Goal: Transaction & Acquisition: Purchase product/service

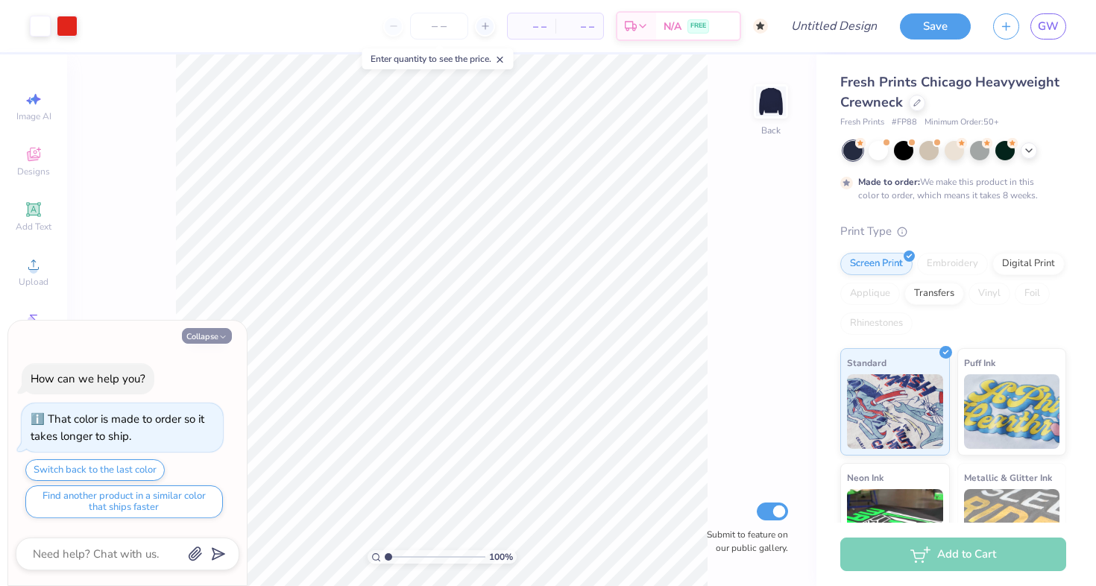
click at [207, 337] on button "Collapse" at bounding box center [207, 336] width 50 height 16
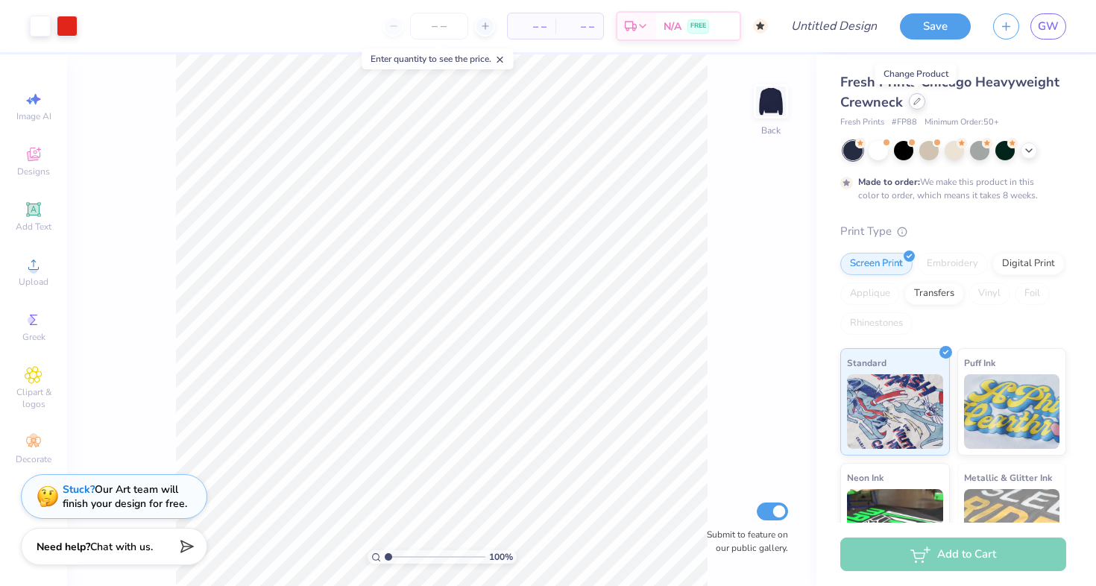
click at [920, 98] on icon at bounding box center [917, 101] width 7 height 7
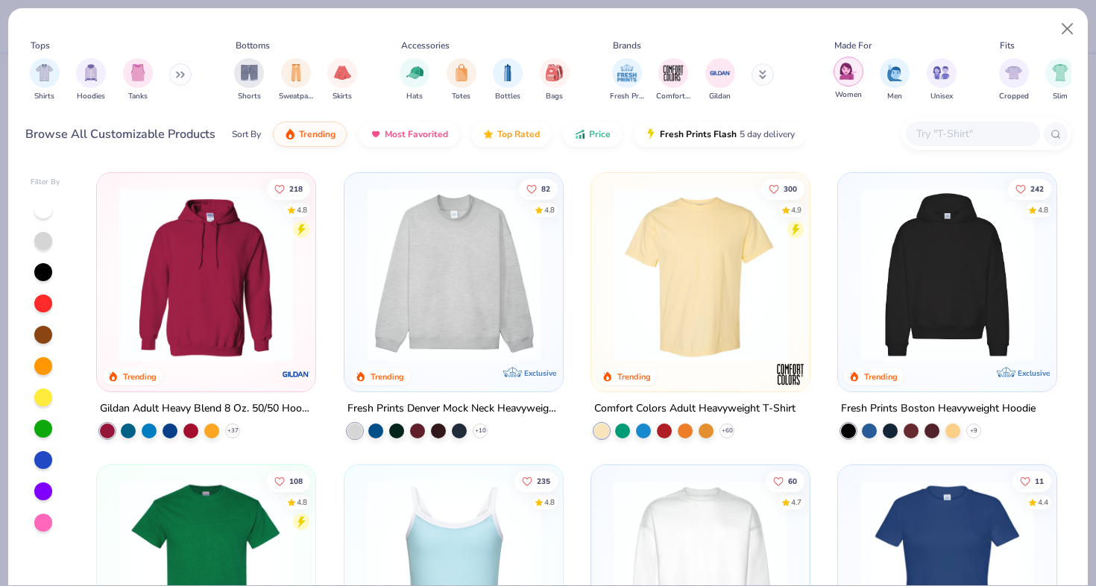
click at [856, 72] on img "filter for Women" at bounding box center [848, 71] width 17 height 17
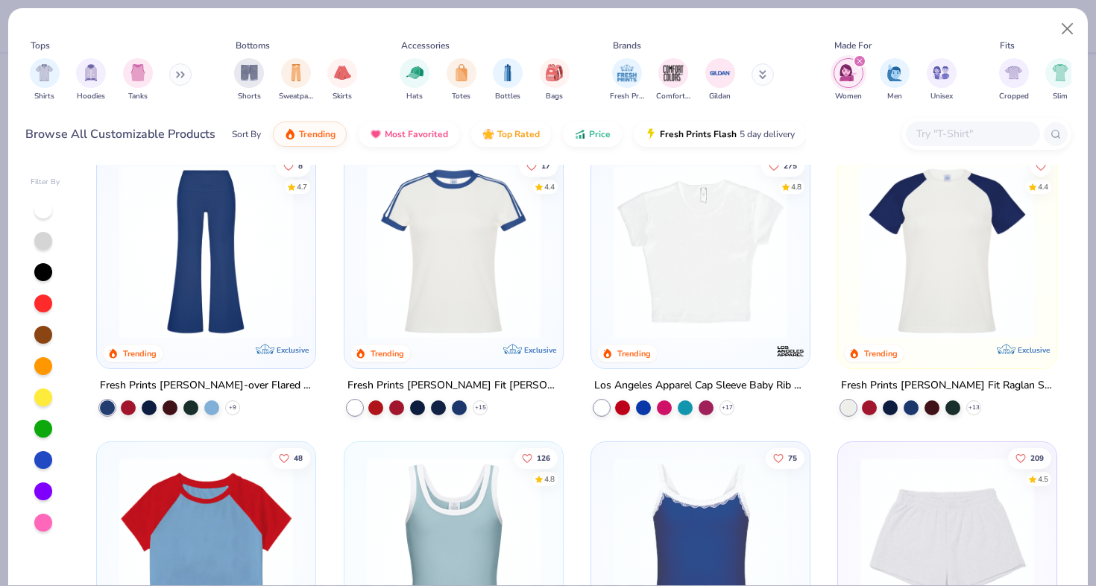
scroll to position [589, 0]
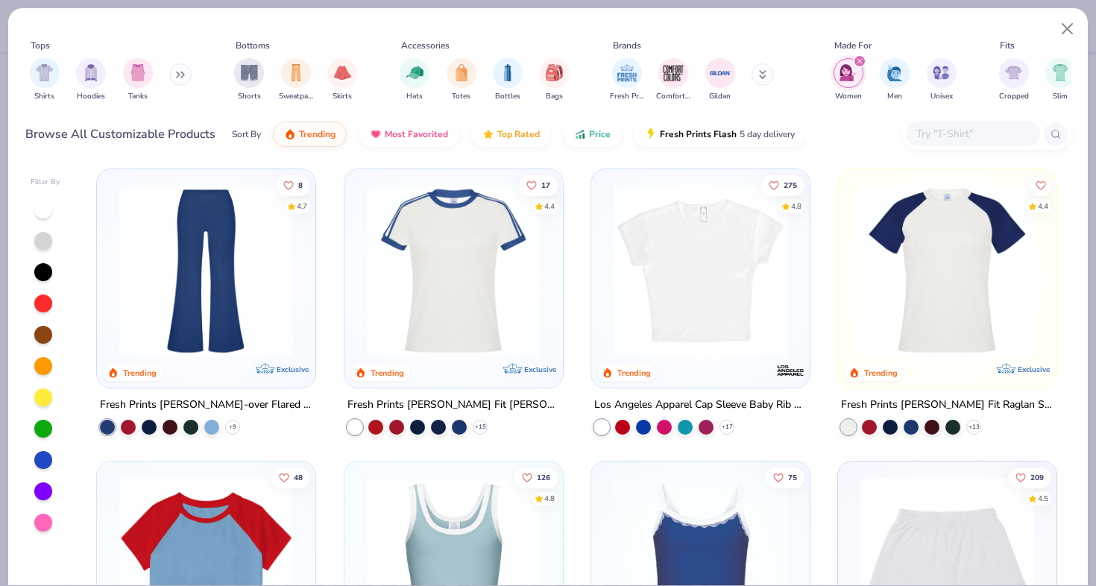
click at [909, 222] on img at bounding box center [947, 270] width 189 height 174
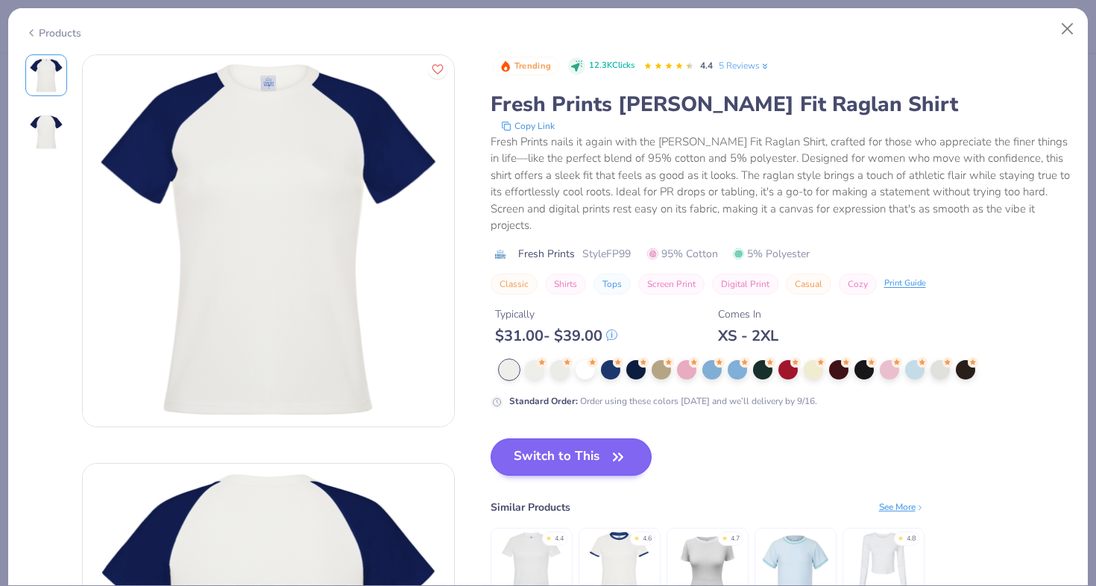
click at [545, 447] on button "Switch to This" at bounding box center [572, 457] width 162 height 37
type textarea "x"
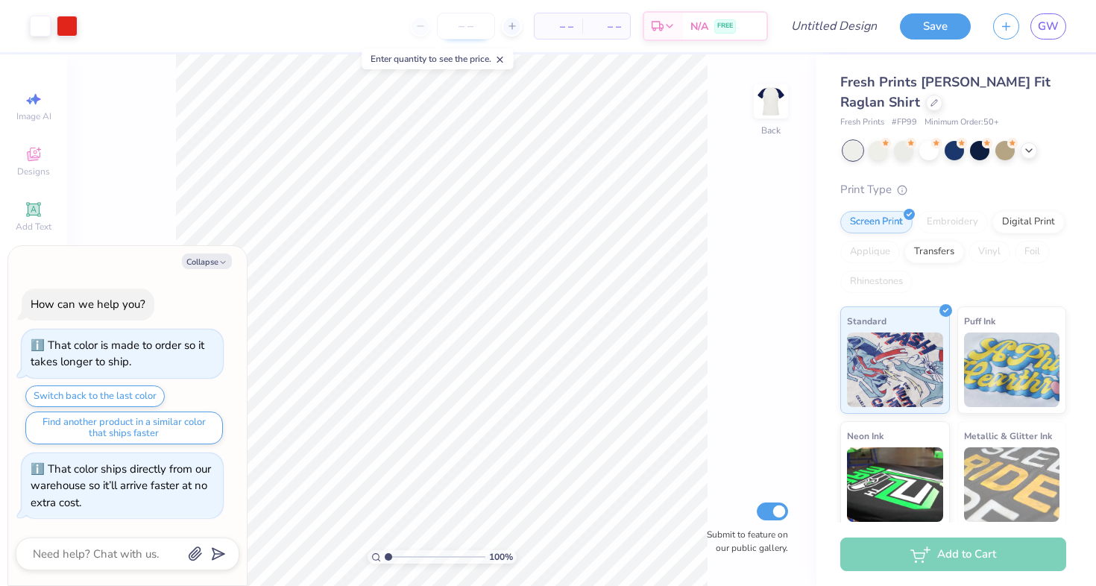
click at [475, 28] on input "number" at bounding box center [466, 26] width 58 height 27
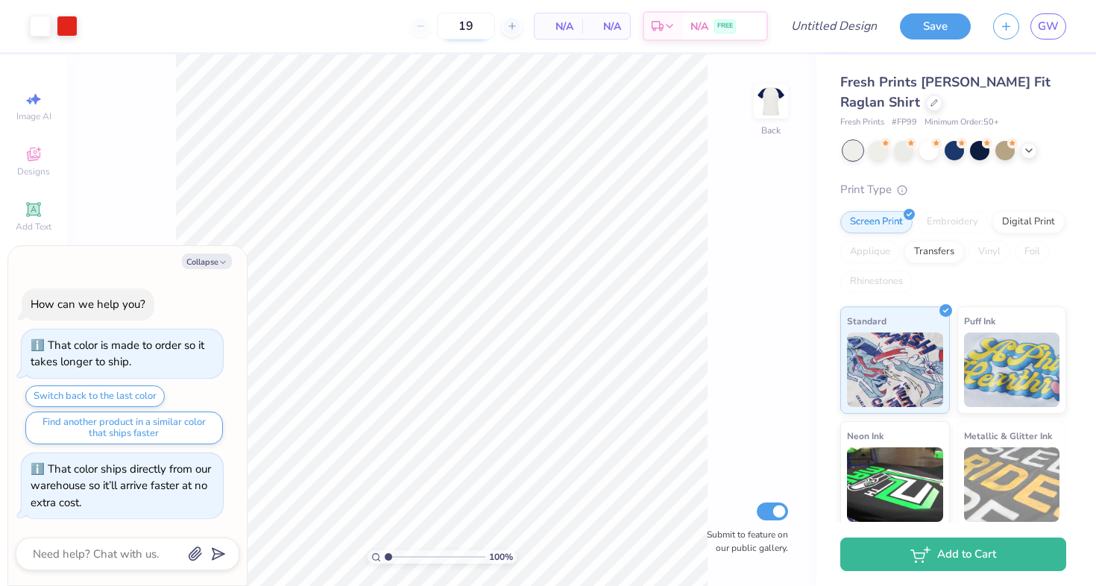
type input "50"
type textarea "x"
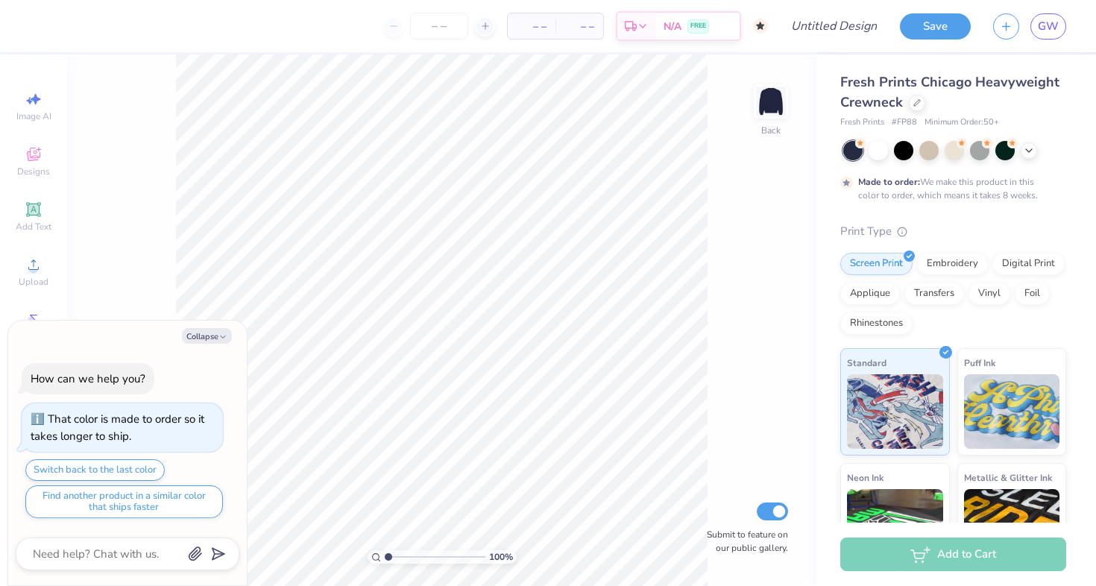
type textarea "x"
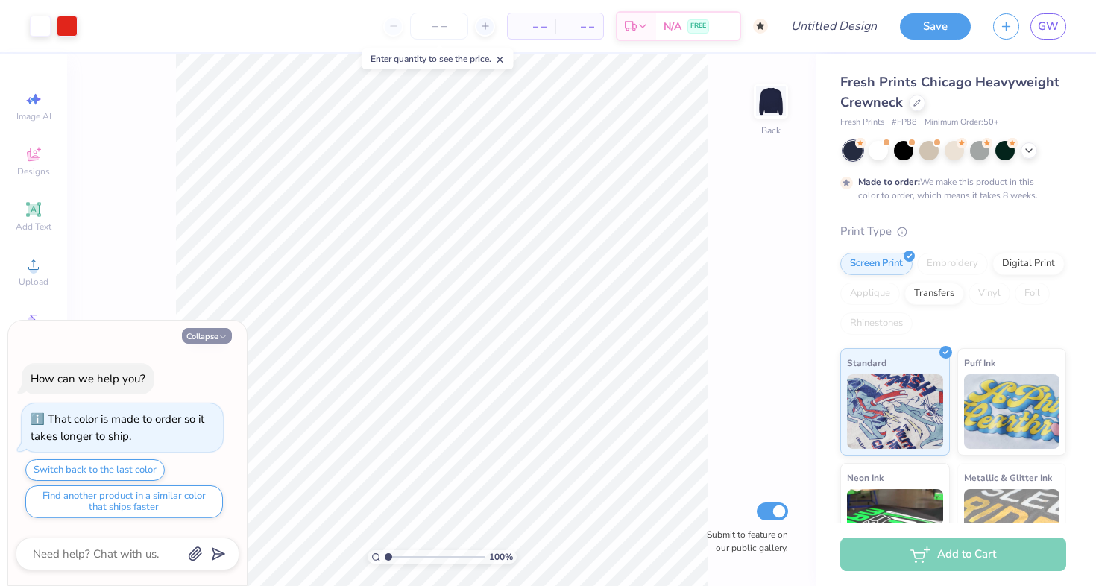
click at [200, 339] on button "Collapse" at bounding box center [207, 336] width 50 height 16
type textarea "x"
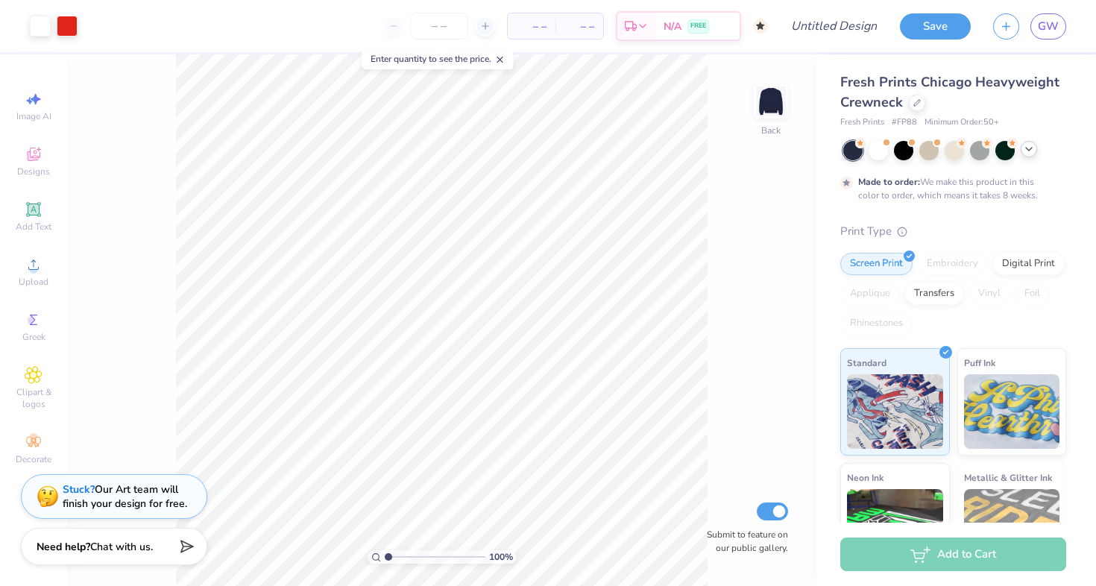
click at [1029, 145] on icon at bounding box center [1029, 149] width 12 height 12
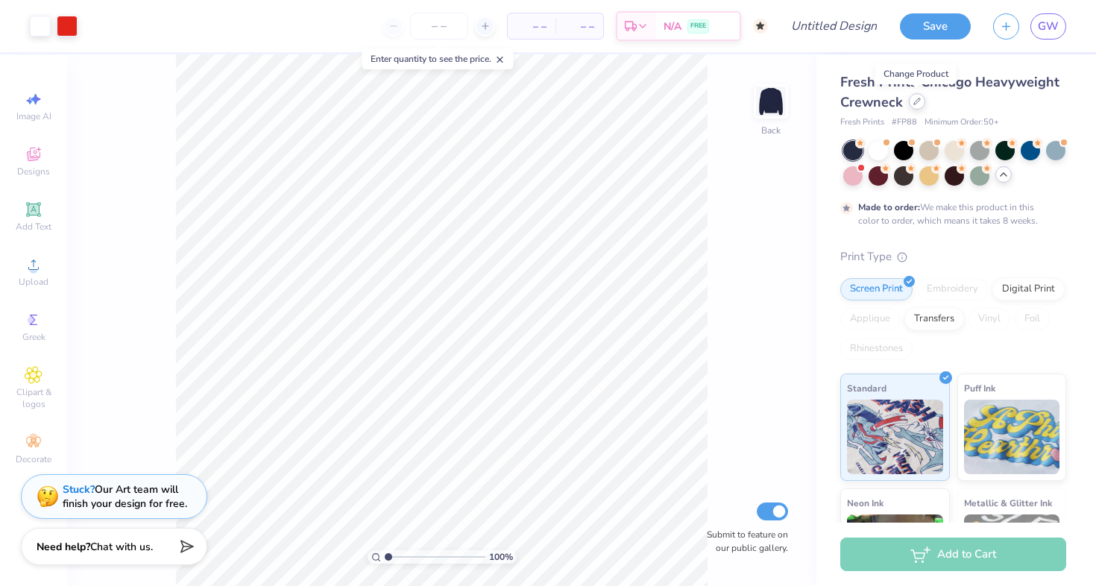
click at [914, 101] on icon at bounding box center [917, 101] width 7 height 7
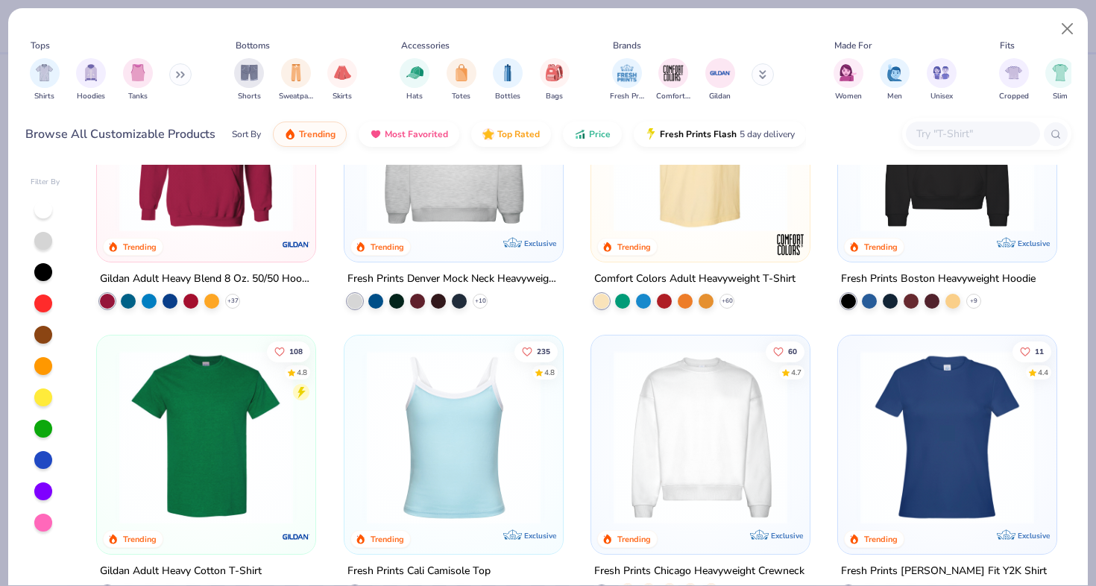
scroll to position [154, 0]
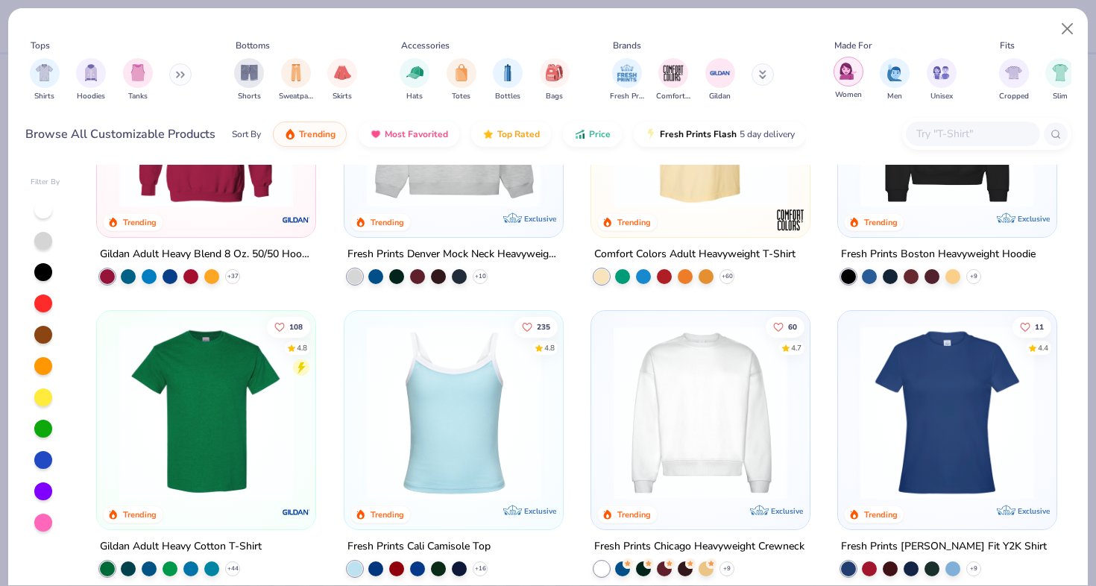
click at [845, 79] on img "filter for Women" at bounding box center [848, 71] width 17 height 17
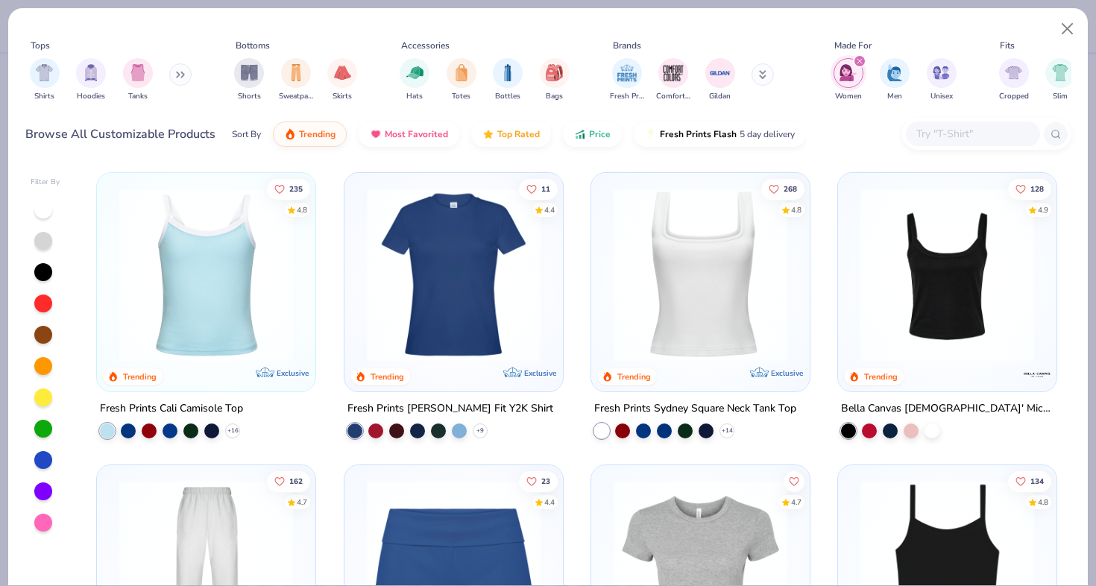
scroll to position [16, 0]
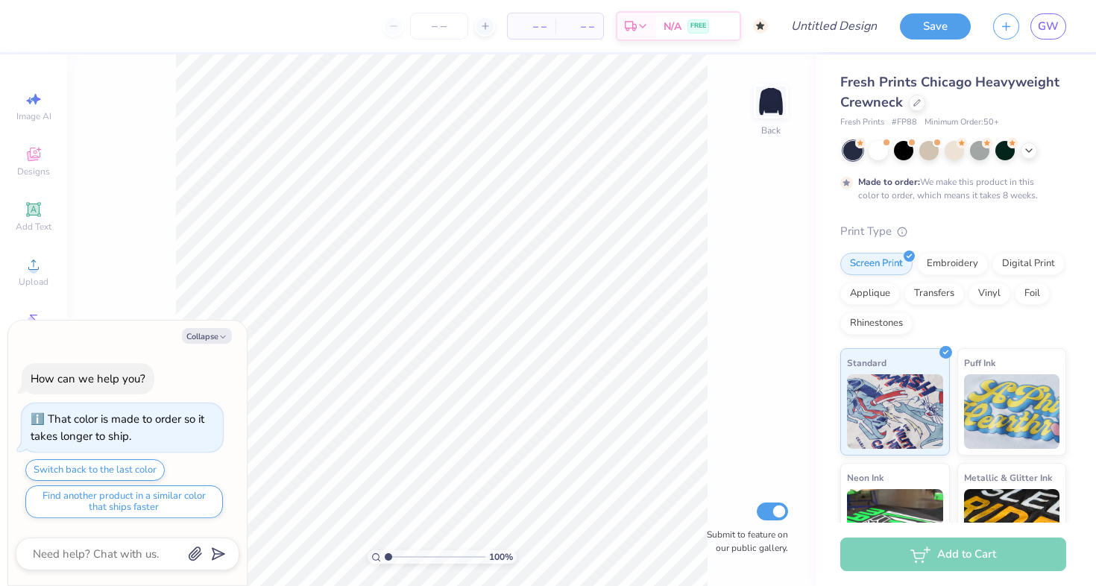
type textarea "x"
